Goal: Find contact information: Find contact information

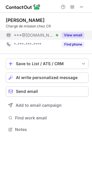
scroll to position [125, 92]
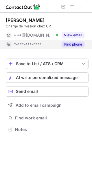
click at [70, 42] on button "Find phone" at bounding box center [72, 44] width 23 height 6
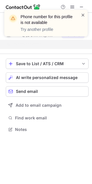
click at [82, 13] on span at bounding box center [82, 15] width 5 height 6
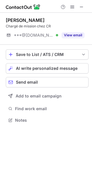
scroll to position [116, 92]
click at [80, 8] on span at bounding box center [81, 7] width 5 height 5
click at [78, 7] on button at bounding box center [81, 6] width 7 height 7
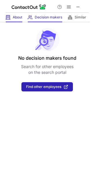
click at [19, 20] on div "About About Company" at bounding box center [14, 17] width 16 height 9
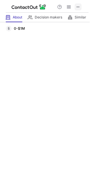
click at [76, 8] on span at bounding box center [77, 7] width 5 height 5
click at [76, 9] on span at bounding box center [77, 7] width 5 height 5
click at [77, 6] on span at bounding box center [77, 7] width 5 height 5
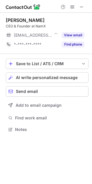
scroll to position [125, 92]
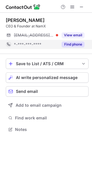
click at [74, 43] on button "Find phone" at bounding box center [72, 44] width 23 height 6
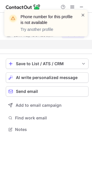
scroll to position [116, 92]
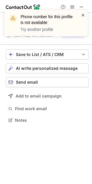
click at [83, 16] on span at bounding box center [82, 15] width 5 height 6
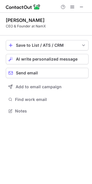
scroll to position [107, 92]
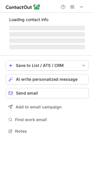
scroll to position [134, 92]
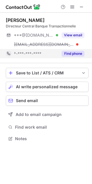
click at [76, 53] on button "Find phone" at bounding box center [72, 54] width 23 height 6
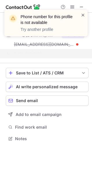
click at [83, 17] on span at bounding box center [82, 15] width 5 height 6
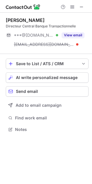
scroll to position [125, 92]
click at [80, 6] on span at bounding box center [81, 7] width 5 height 5
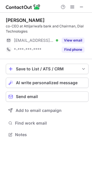
scroll to position [130, 92]
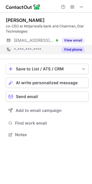
click at [73, 49] on button "Find phone" at bounding box center [72, 50] width 23 height 6
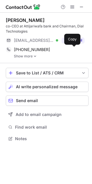
scroll to position [134, 92]
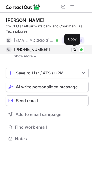
click at [74, 49] on span at bounding box center [74, 49] width 5 height 5
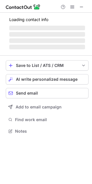
scroll to position [140, 92]
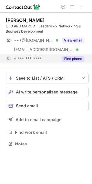
click at [73, 59] on button "Find phone" at bounding box center [72, 59] width 23 height 6
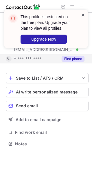
click at [81, 17] on span at bounding box center [82, 15] width 5 height 6
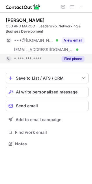
click at [80, 9] on span at bounding box center [81, 7] width 5 height 5
click at [71, 59] on button "Find phone" at bounding box center [72, 59] width 23 height 6
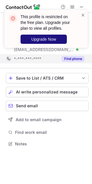
click at [49, 42] on button "Upgrade Now" at bounding box center [43, 39] width 46 height 9
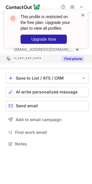
click at [82, 13] on span at bounding box center [82, 15] width 5 height 6
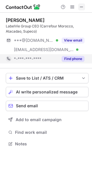
click at [79, 7] on button at bounding box center [81, 6] width 7 height 7
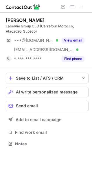
scroll to position [140, 92]
